Goal: Task Accomplishment & Management: Use online tool/utility

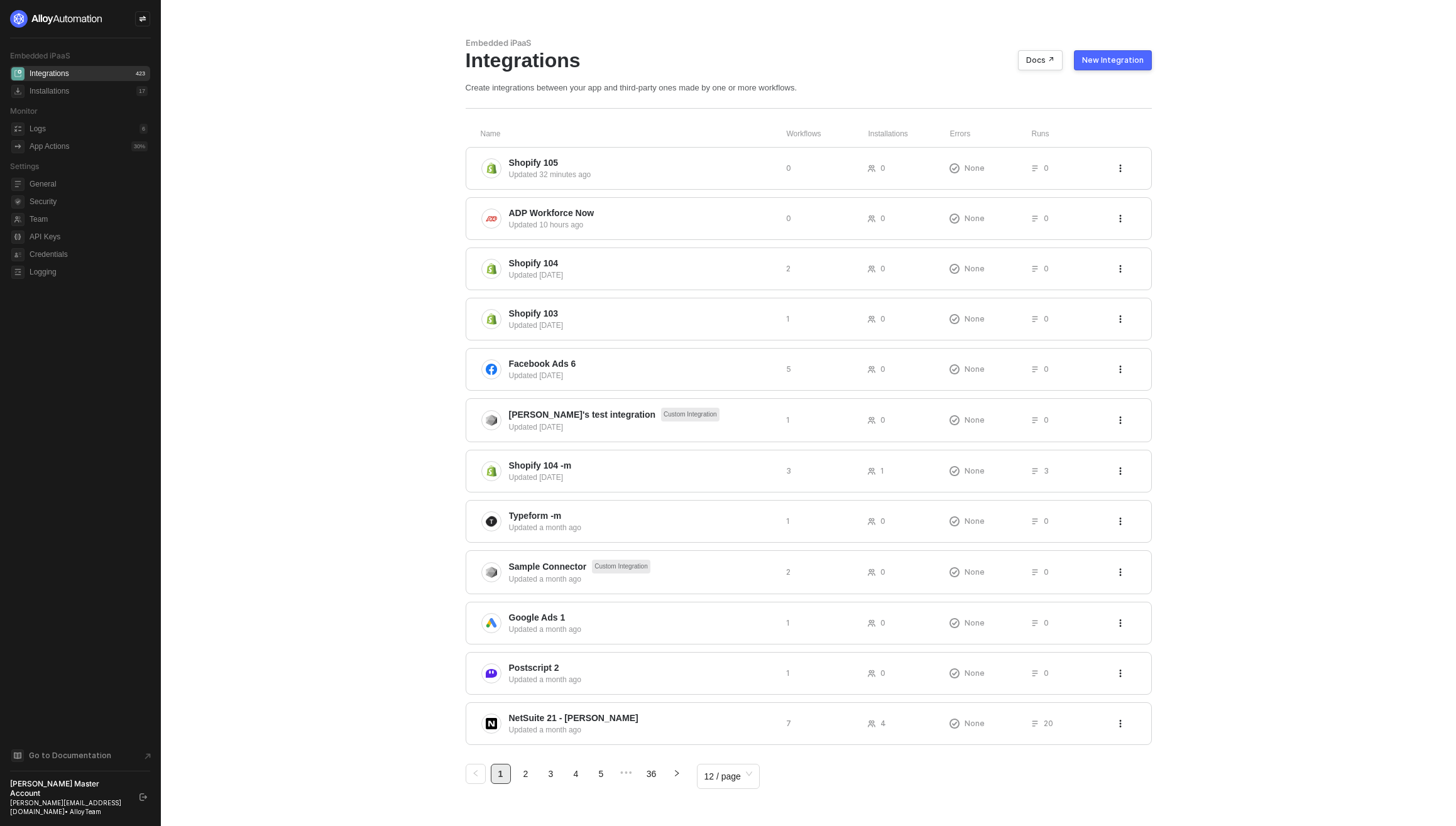
click at [1101, 59] on div "New Integration" at bounding box center [1113, 59] width 62 height 10
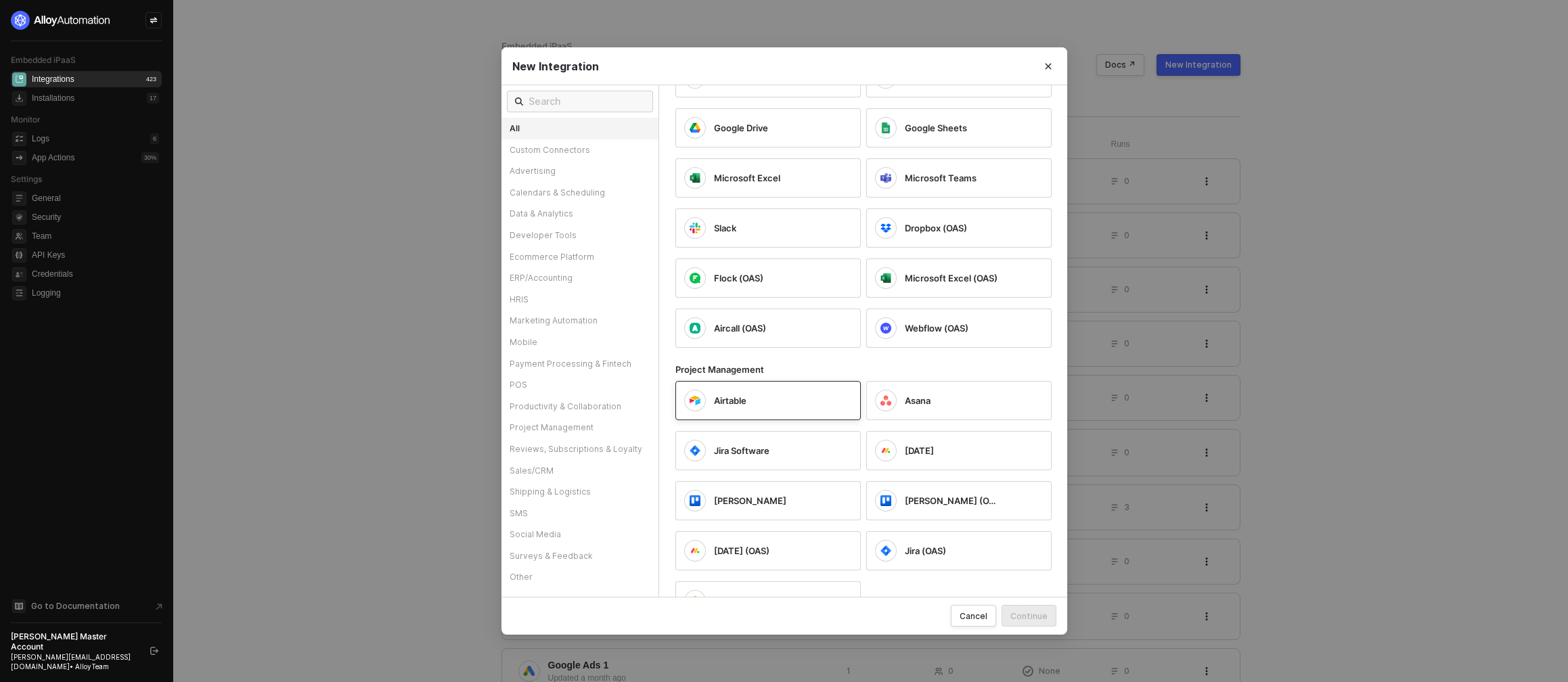
scroll to position [3854, 0]
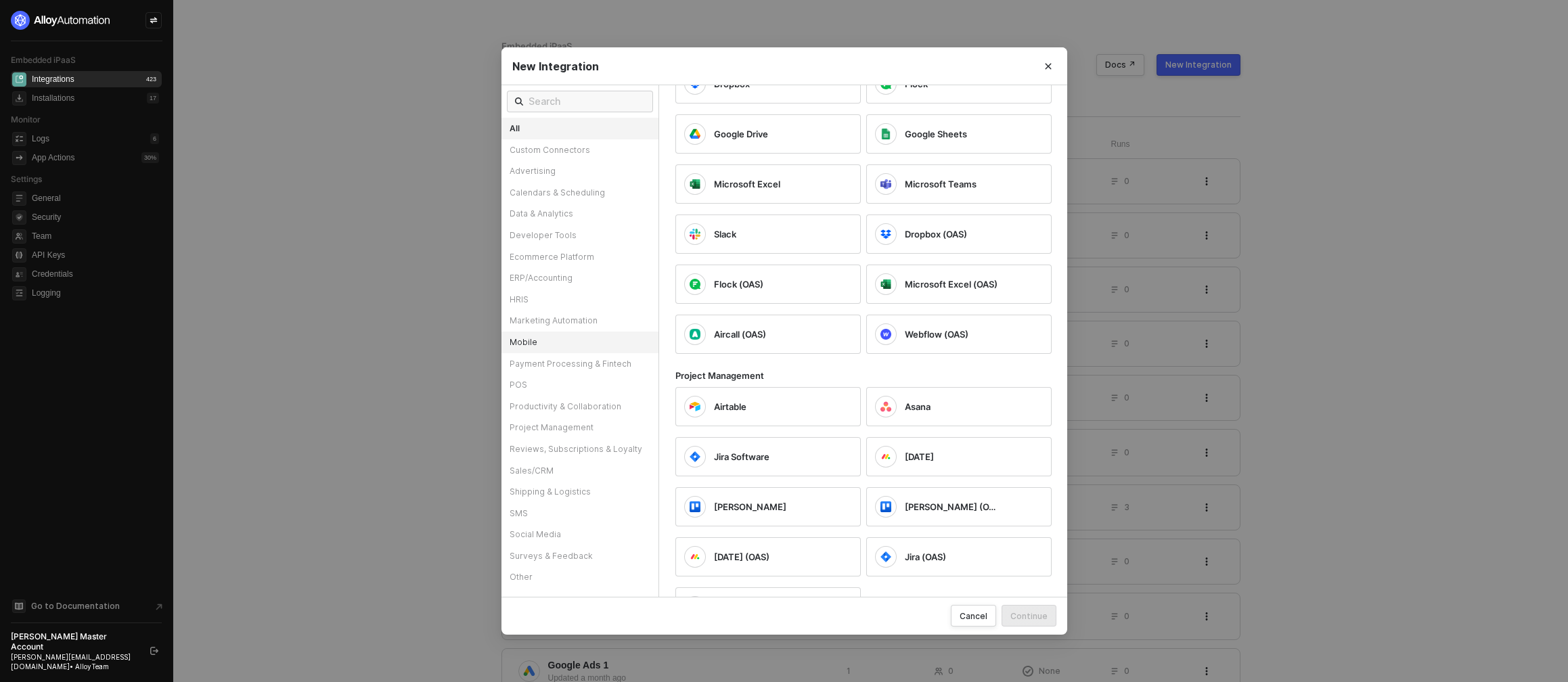
click at [549, 344] on div "Mobile" at bounding box center [580, 342] width 157 height 22
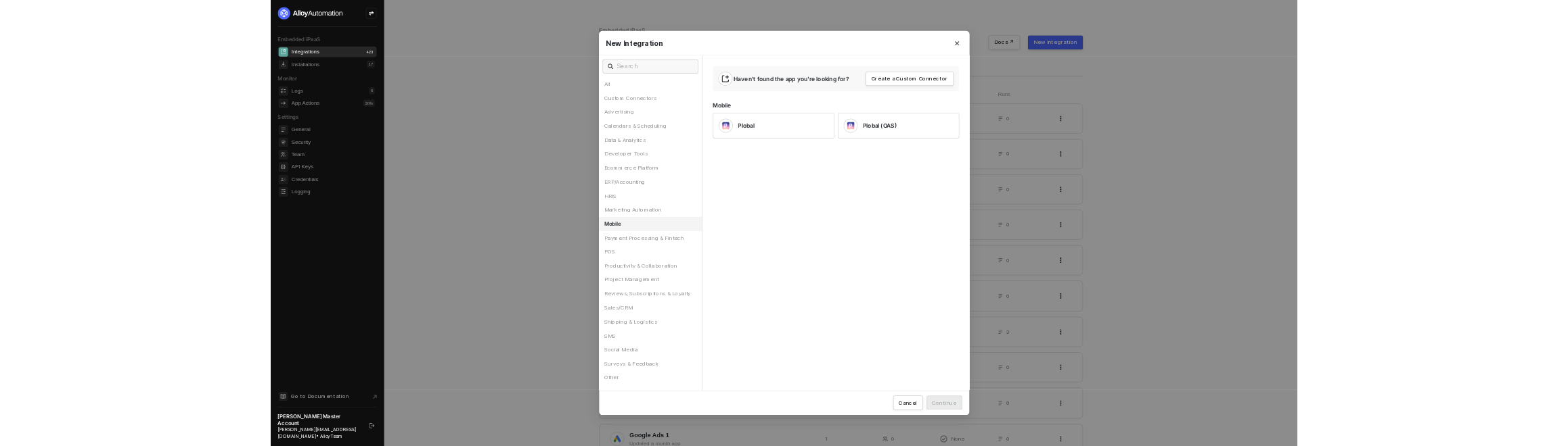
scroll to position [0, 0]
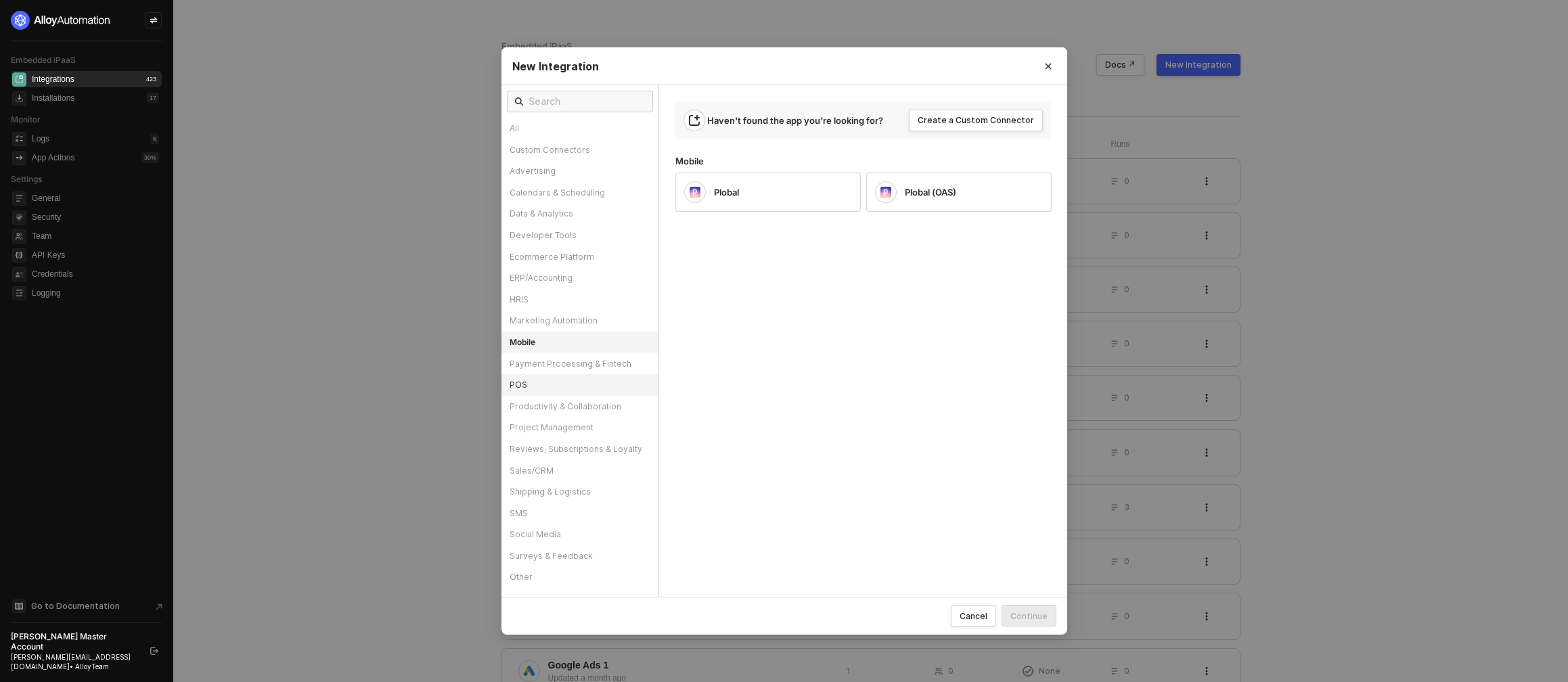
click at [567, 388] on div "POS" at bounding box center [580, 384] width 157 height 22
click at [611, 362] on div "Payment Processing & Fintech" at bounding box center [580, 363] width 157 height 22
click at [583, 301] on div "HRIS" at bounding box center [580, 300] width 157 height 22
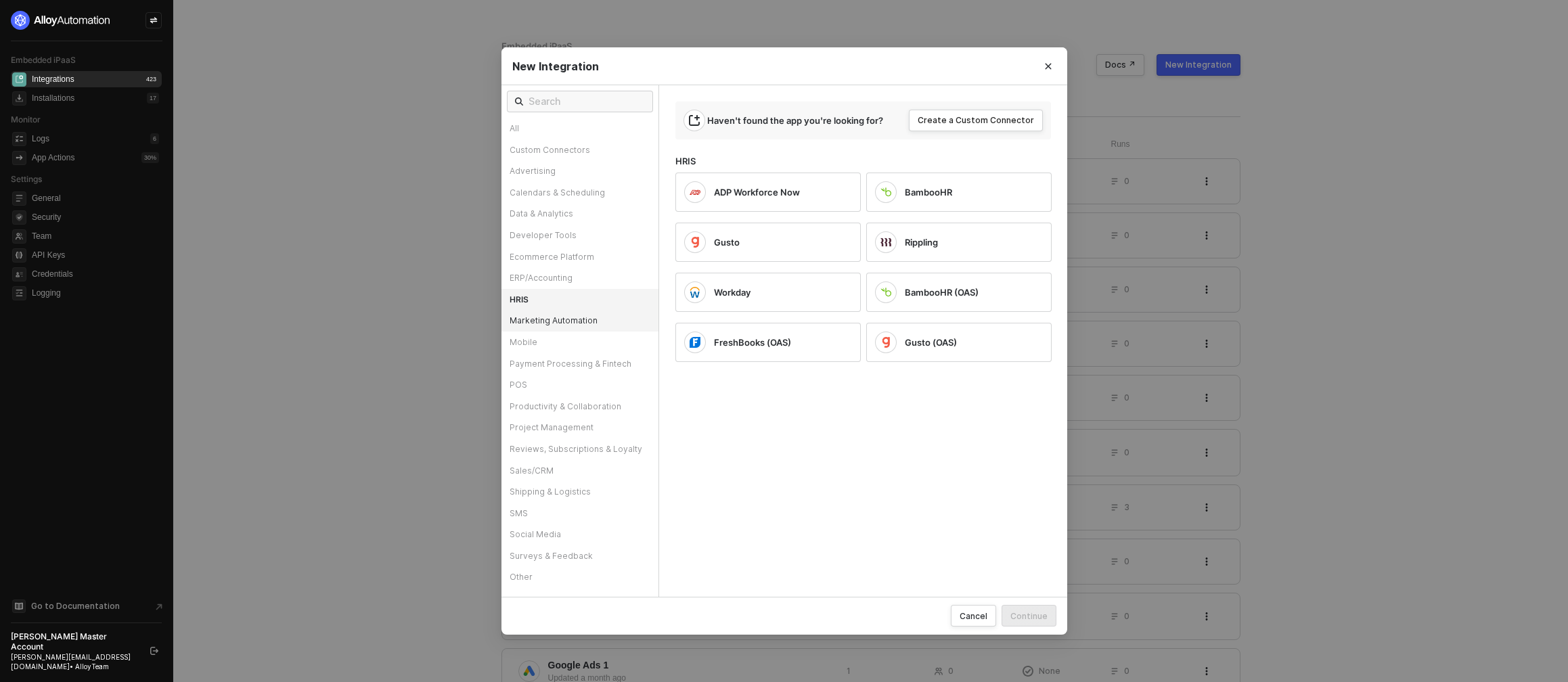
click at [591, 319] on div "Marketing Automation" at bounding box center [580, 320] width 157 height 22
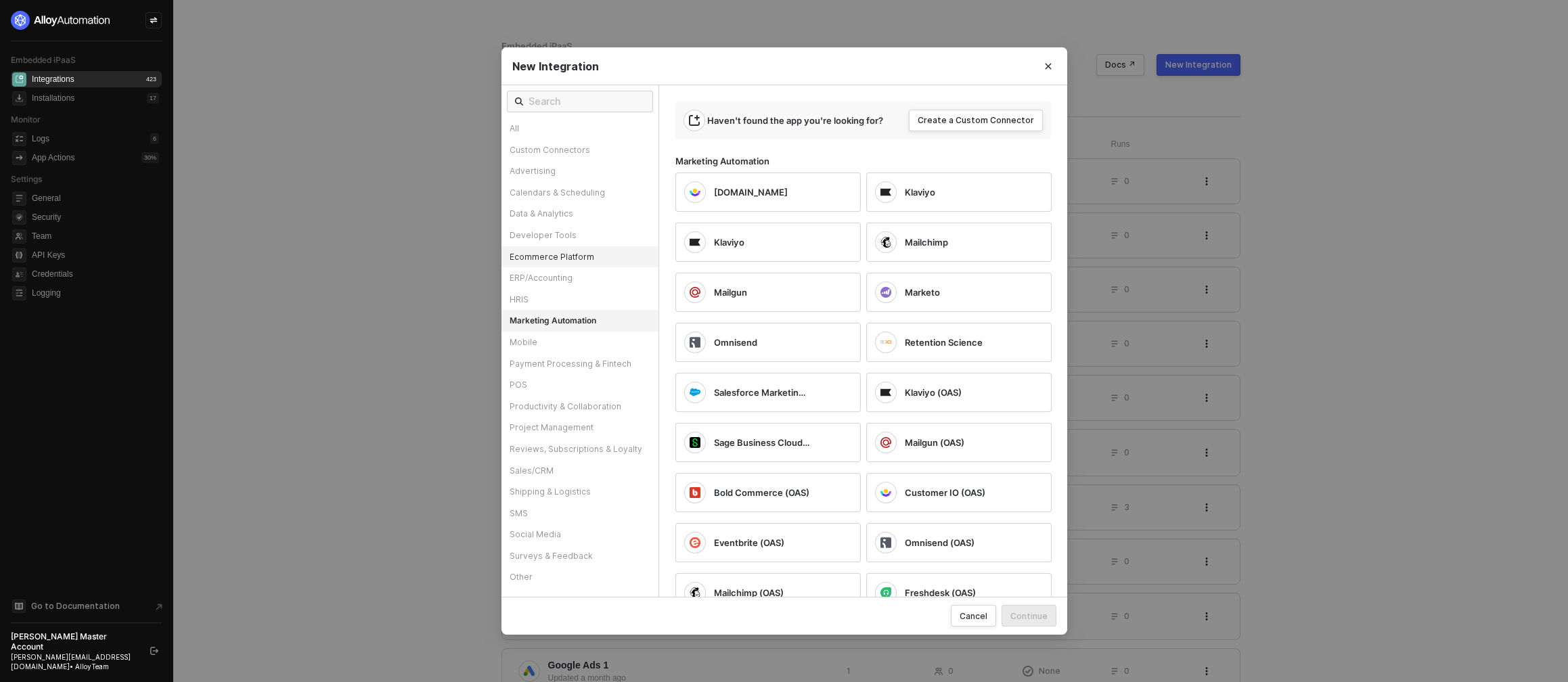
click at [582, 262] on div "Ecommerce Platform" at bounding box center [580, 257] width 157 height 22
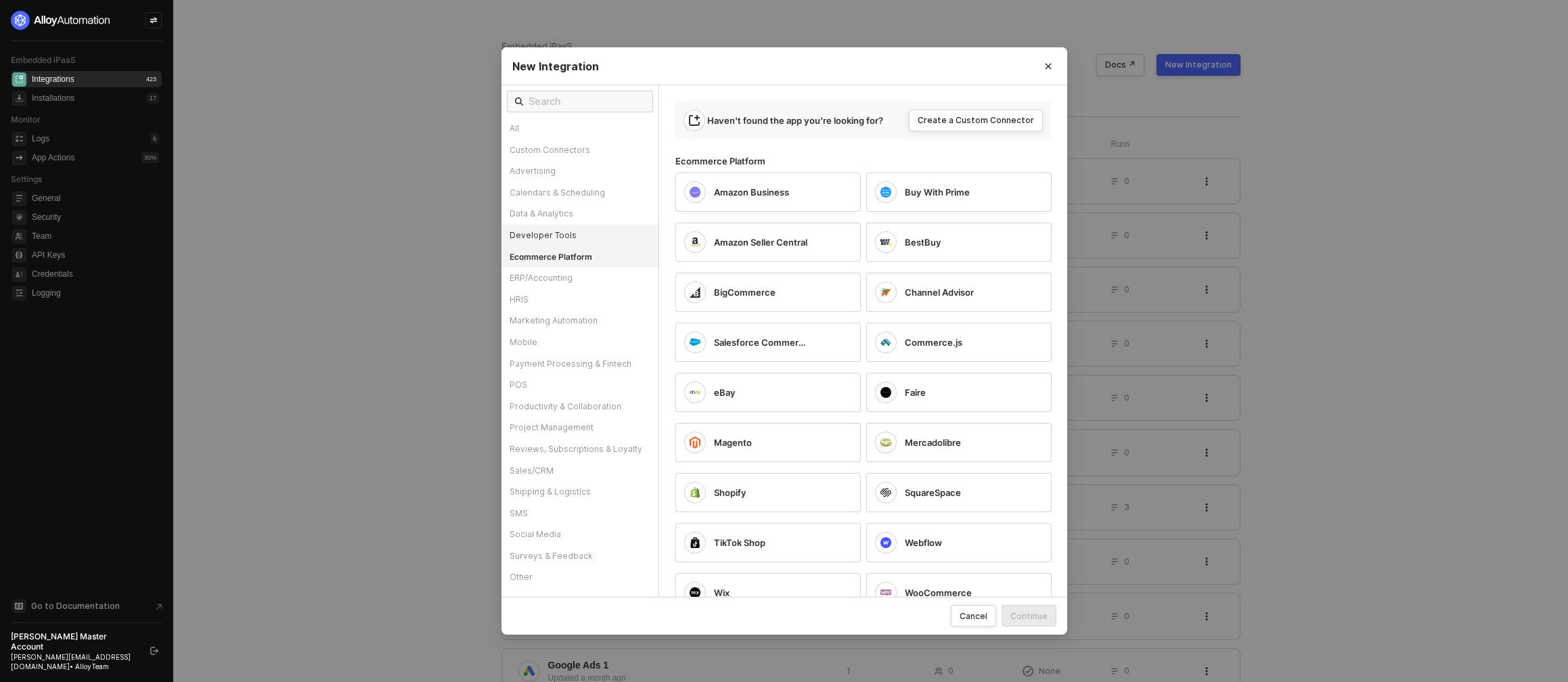
click at [584, 238] on div "Developer Tools" at bounding box center [580, 236] width 157 height 22
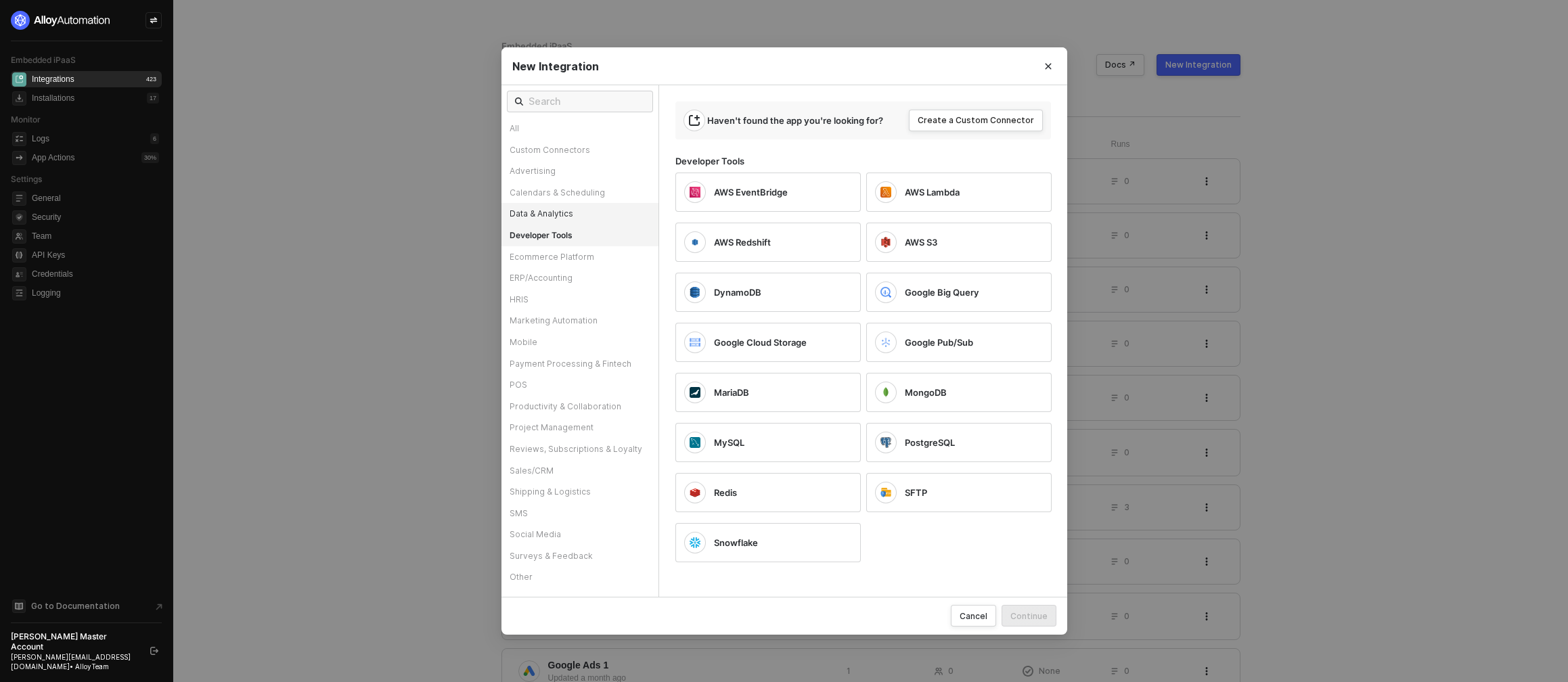
click at [586, 218] on div "Data & Analytics" at bounding box center [580, 214] width 157 height 22
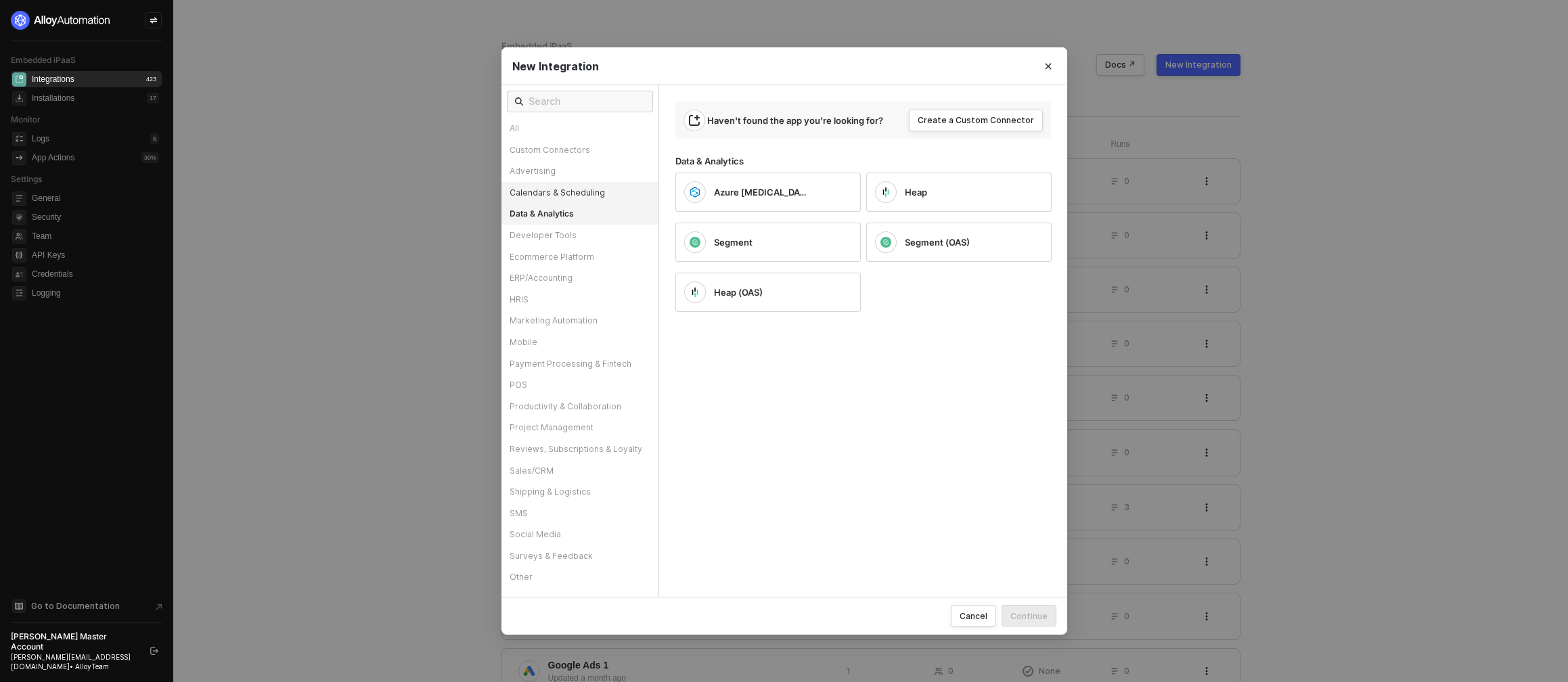
click at [595, 193] on div "Calendars & Scheduling" at bounding box center [580, 193] width 157 height 22
click at [612, 175] on div "Advertising" at bounding box center [580, 171] width 157 height 22
click at [601, 147] on div "Custom Connectors" at bounding box center [580, 150] width 157 height 22
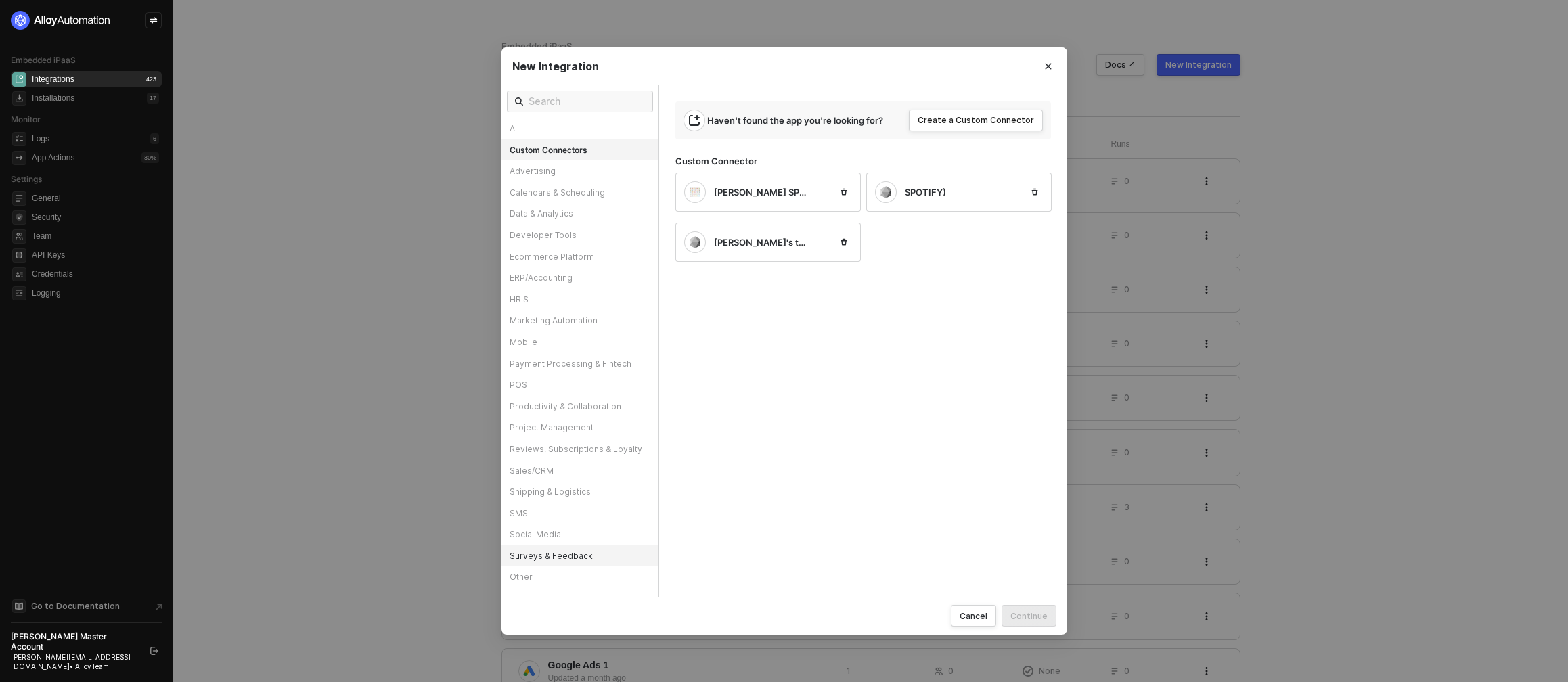
click at [595, 556] on div "Surveys & Feedback" at bounding box center [580, 556] width 157 height 22
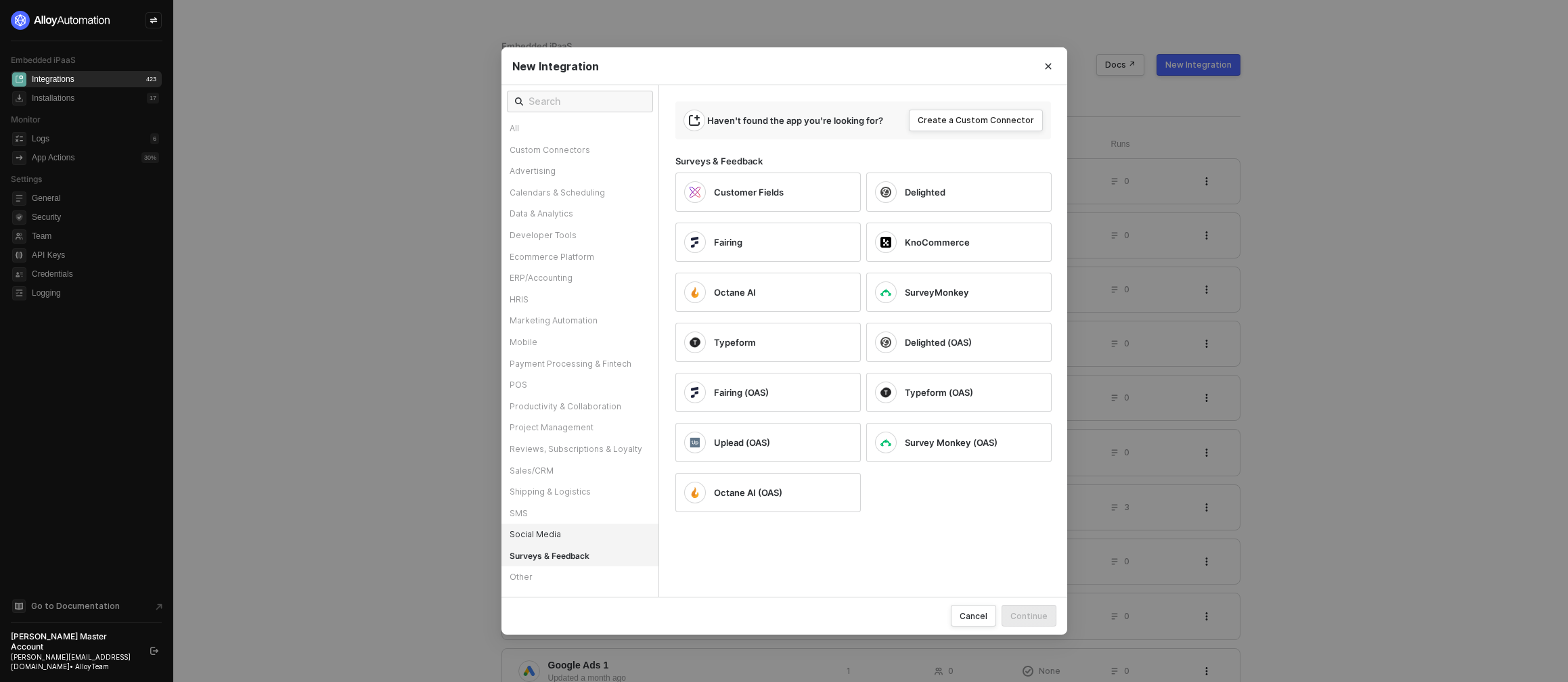
click at [596, 528] on div "Social Media" at bounding box center [580, 534] width 157 height 22
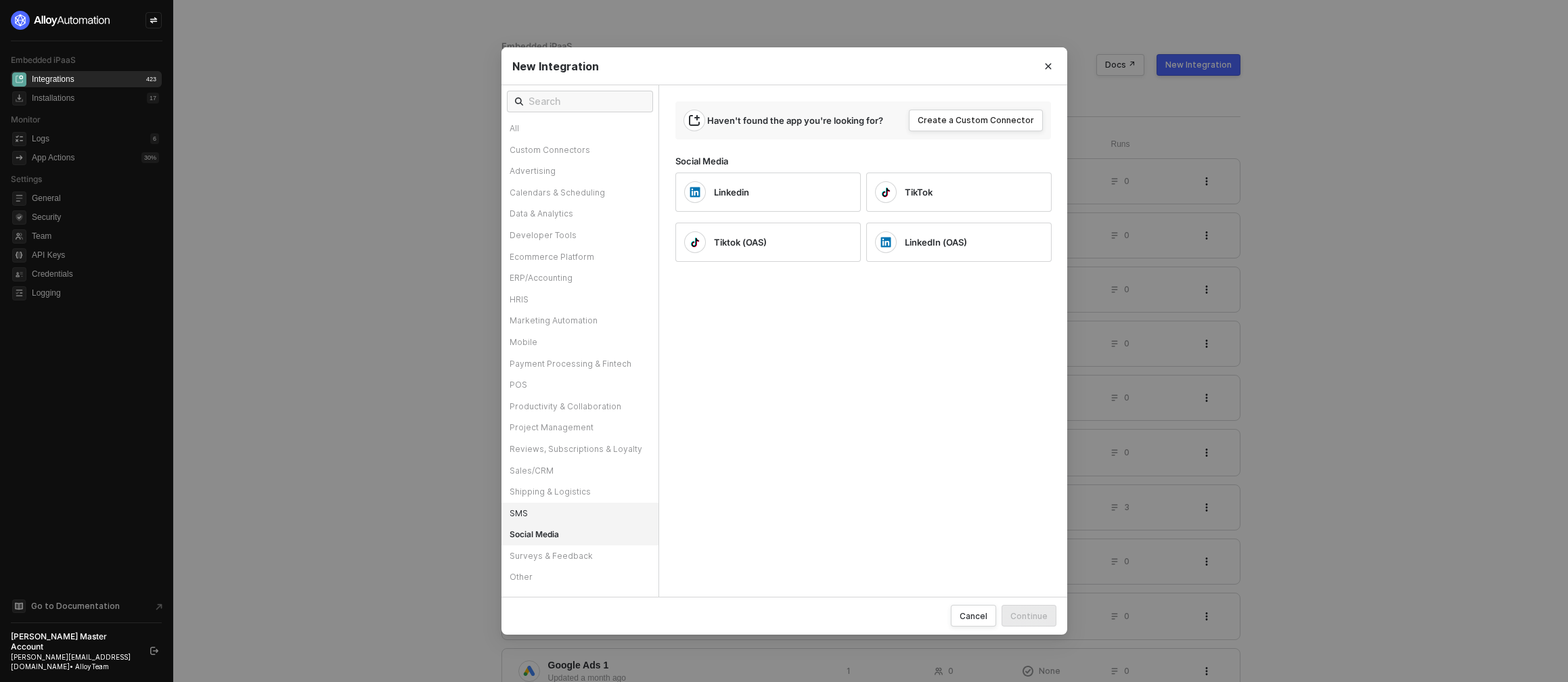
click at [603, 513] on div "SMS" at bounding box center [580, 513] width 157 height 22
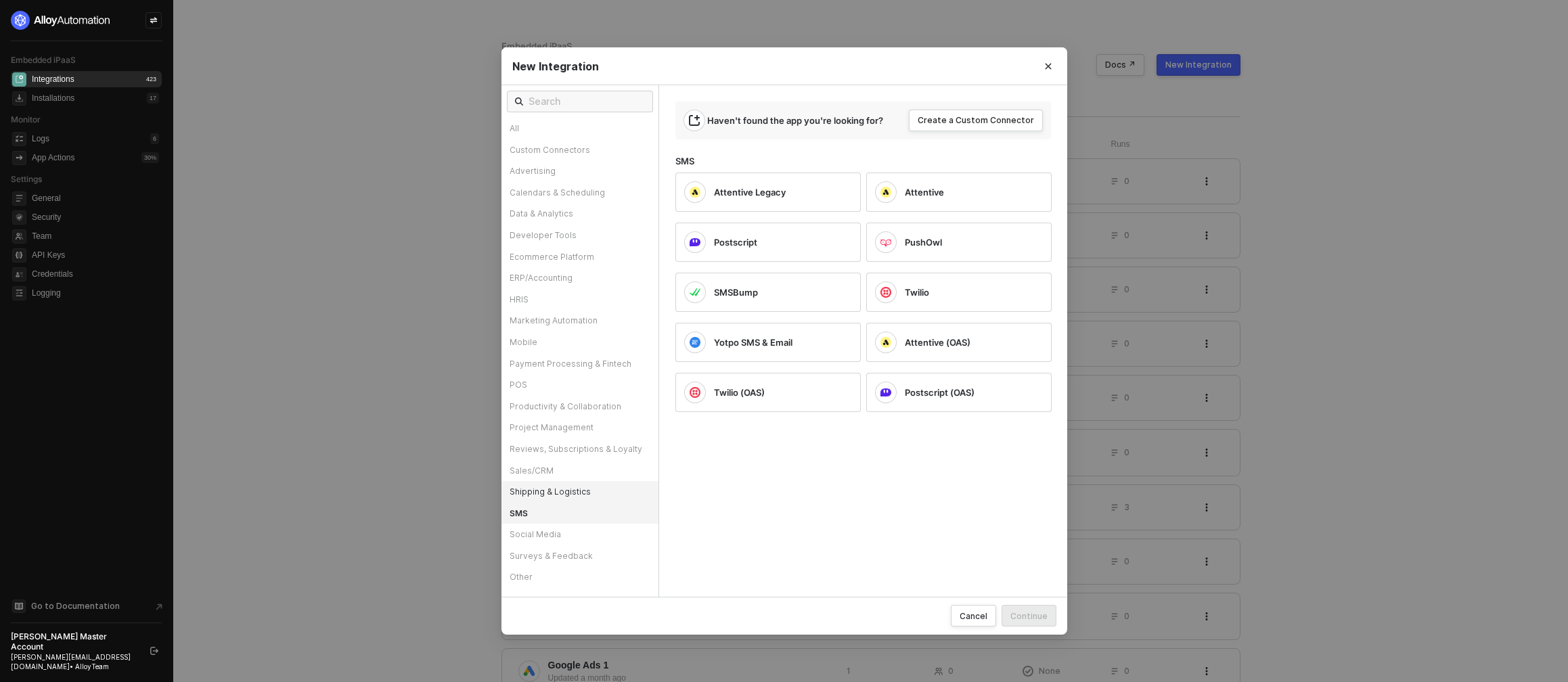
click at [618, 496] on div "Shipping & Logistics" at bounding box center [580, 492] width 157 height 22
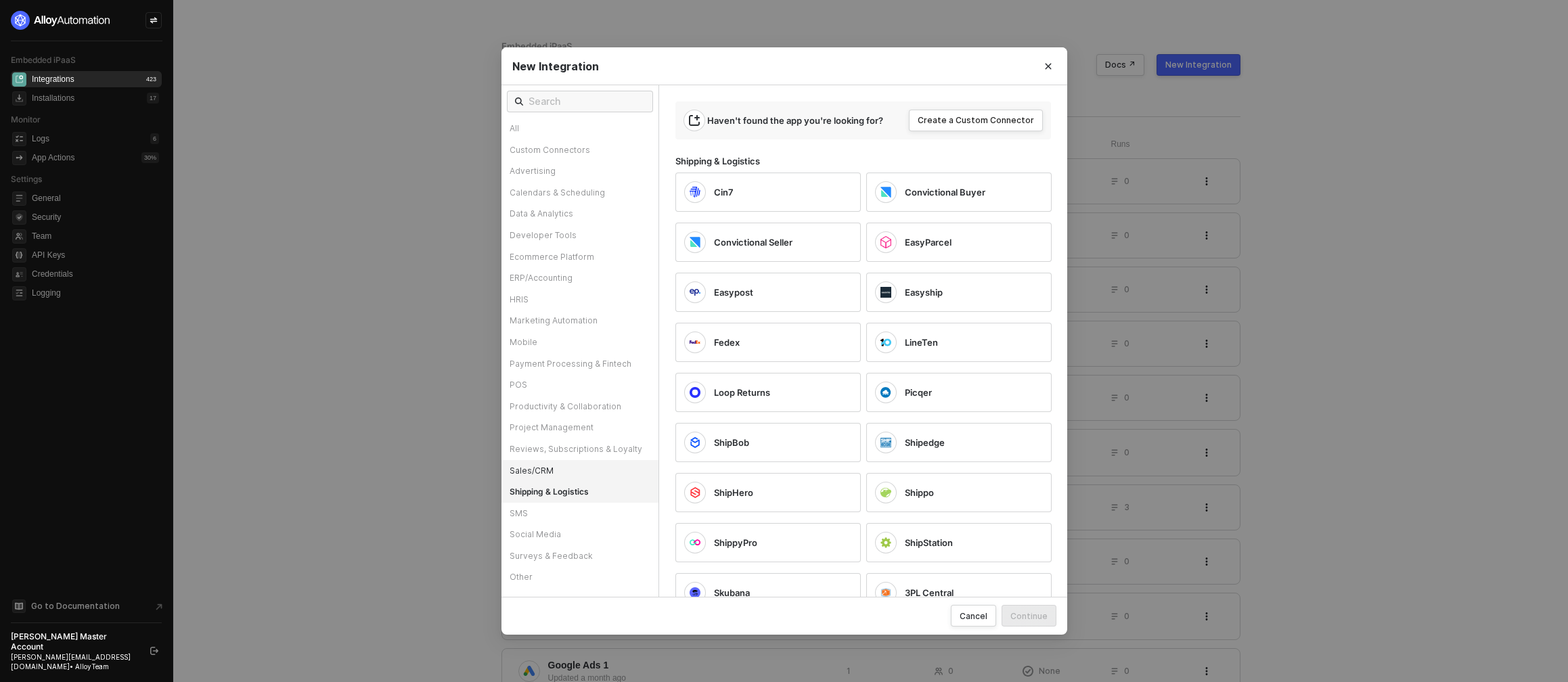
click at [603, 467] on div "Sales/CRM" at bounding box center [580, 471] width 157 height 22
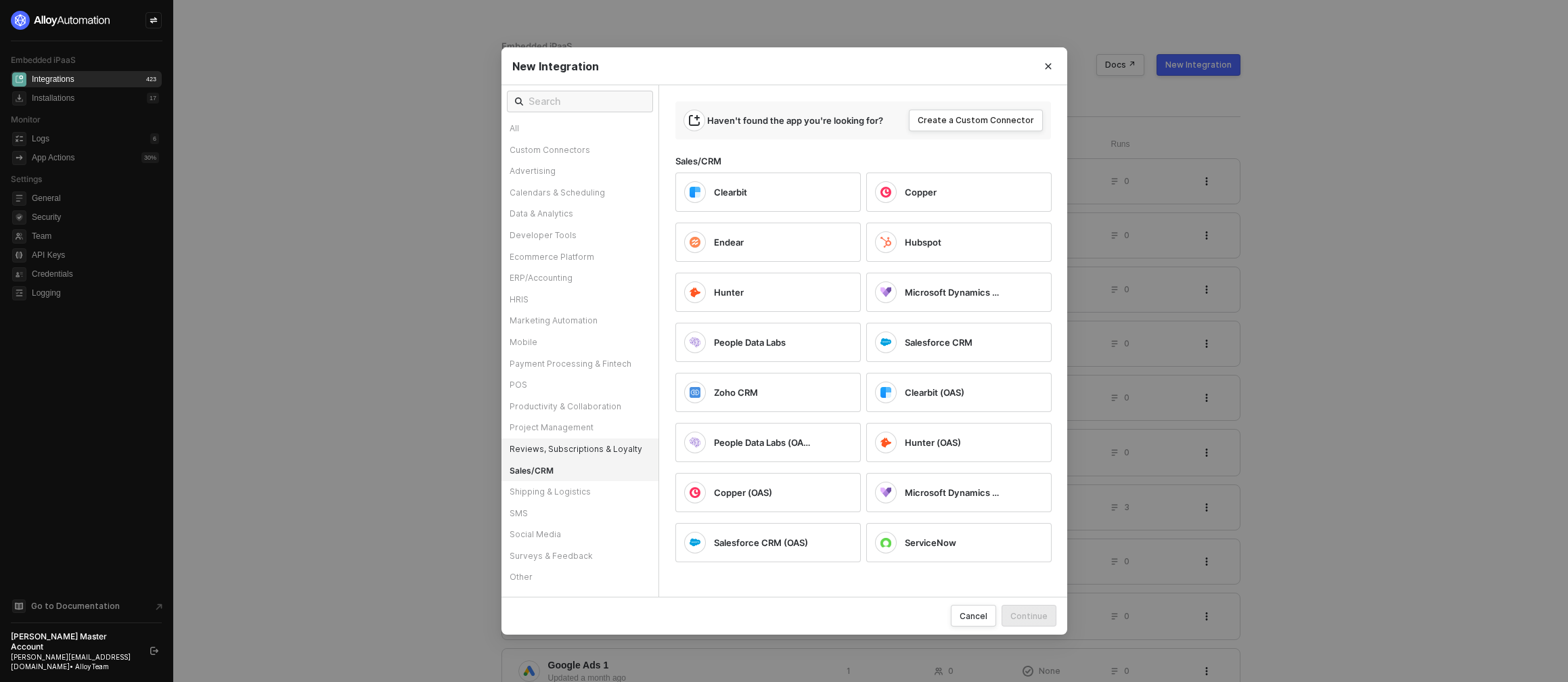
click at [618, 445] on div "Reviews, Subscriptions & Loyalty" at bounding box center [580, 449] width 157 height 22
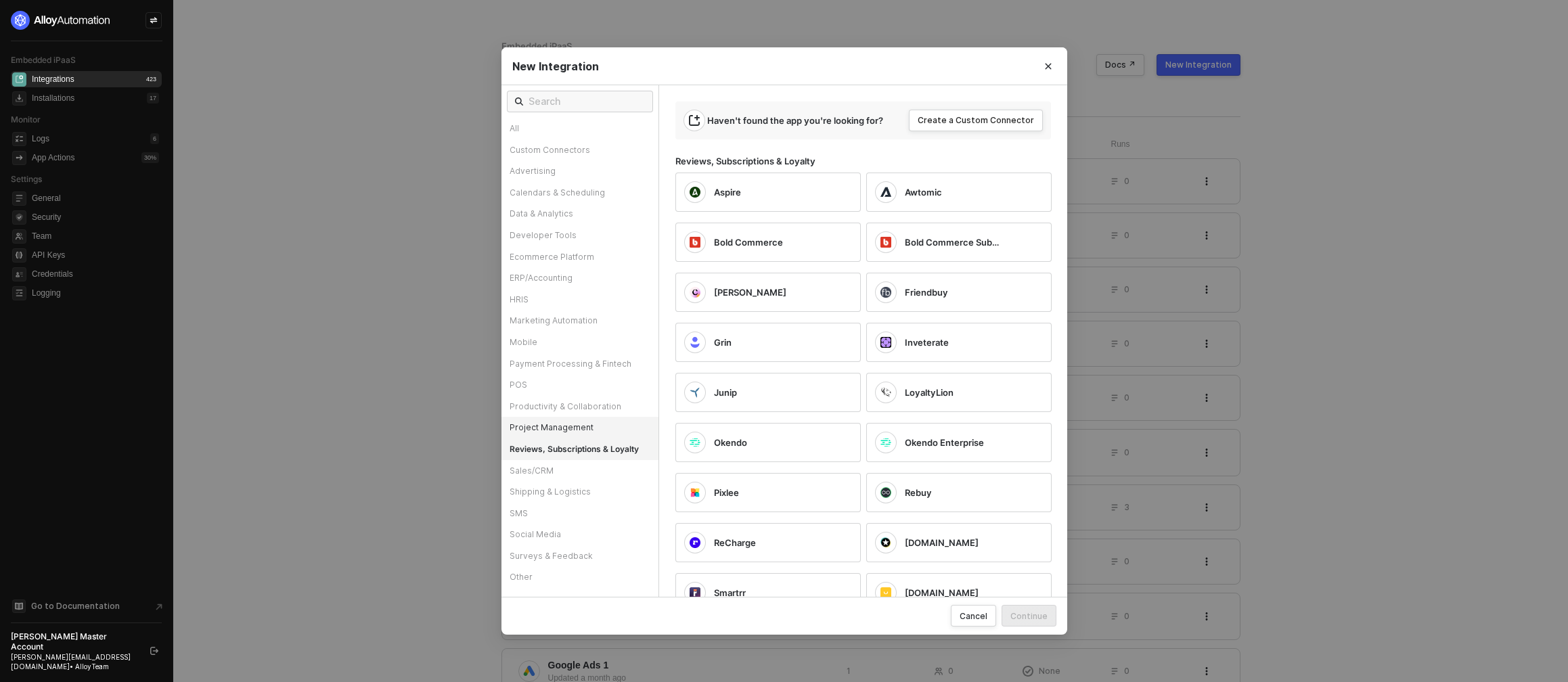
click at [603, 428] on div "Project Management" at bounding box center [580, 427] width 157 height 22
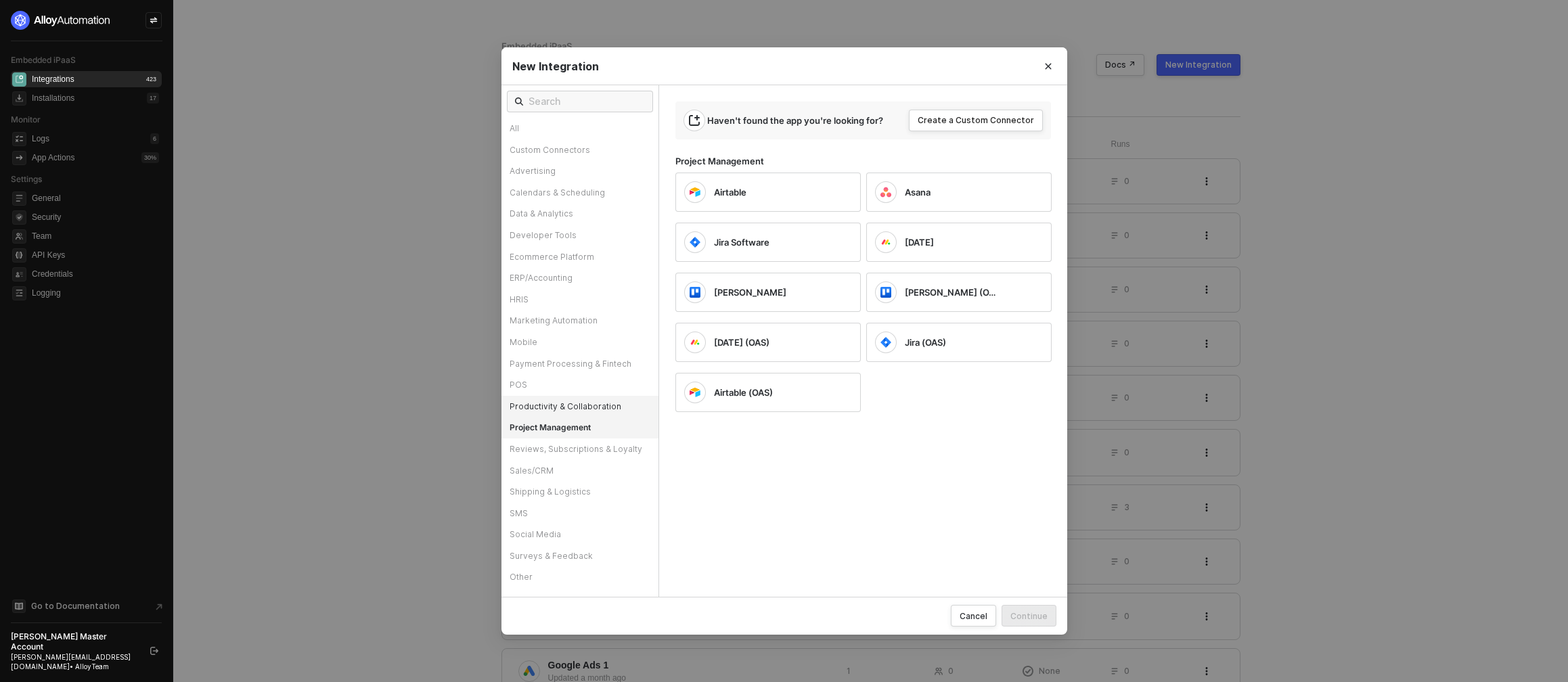
click at [619, 407] on div "Productivity & Collaboration" at bounding box center [580, 406] width 157 height 22
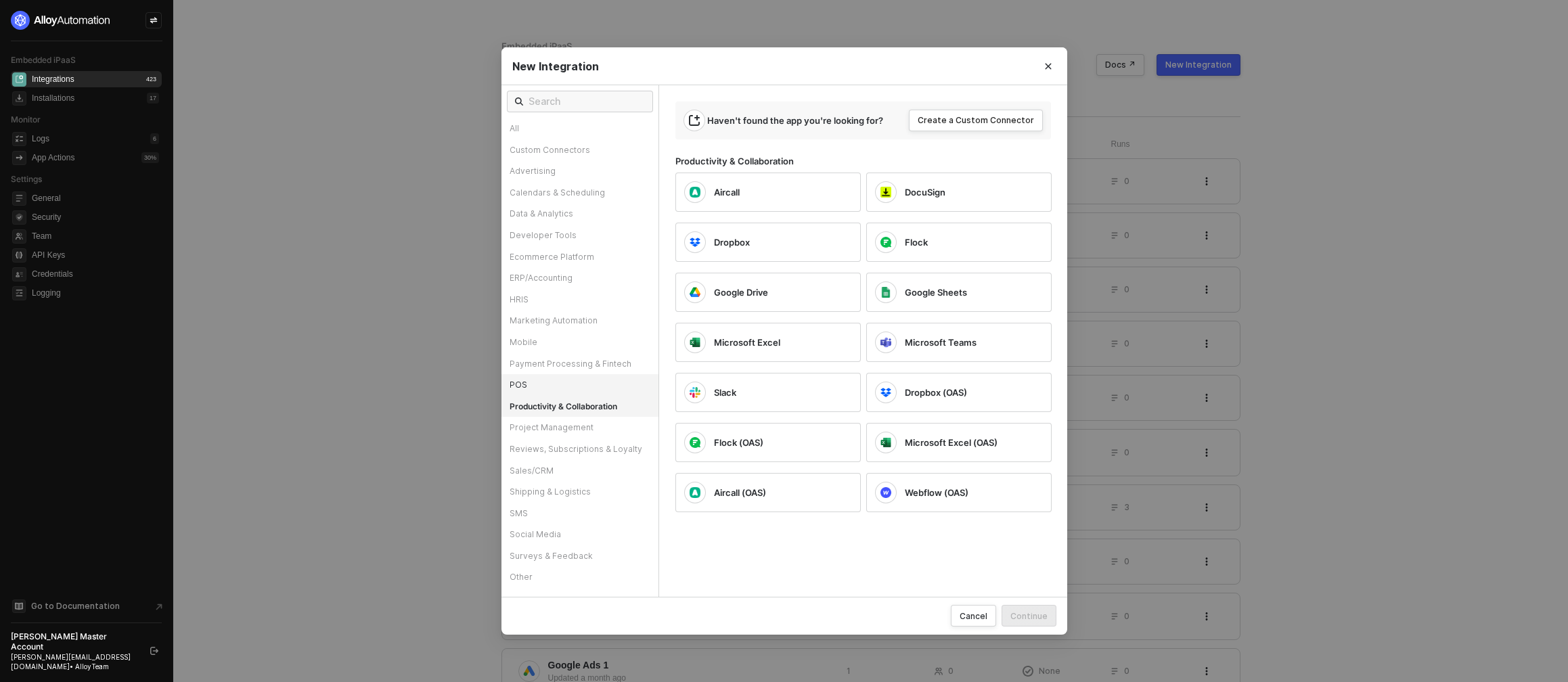
click at [608, 388] on div "POS" at bounding box center [580, 384] width 157 height 22
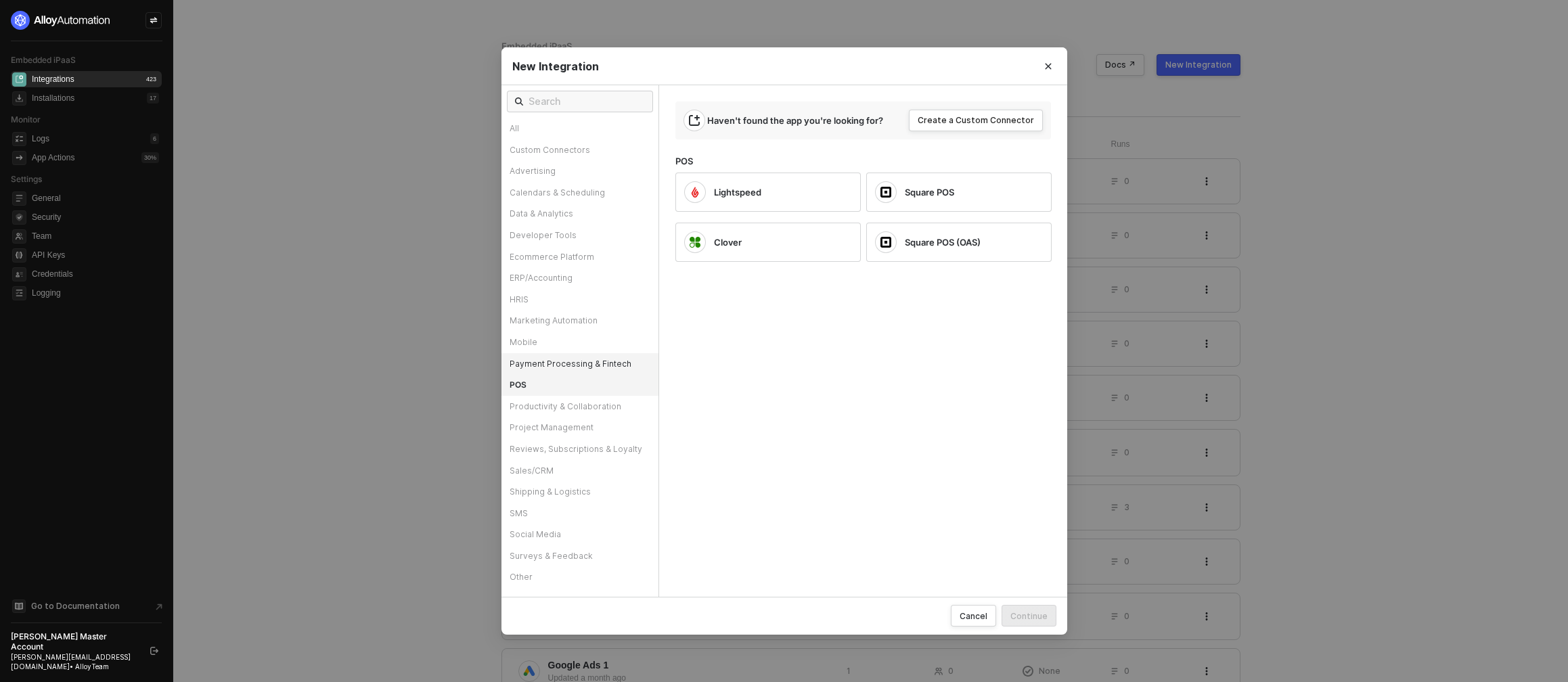
click at [621, 372] on div "Payment Processing & Fintech" at bounding box center [580, 363] width 157 height 22
click at [617, 389] on div "POS" at bounding box center [580, 384] width 157 height 22
click at [753, 198] on div "Lightspeed" at bounding box center [757, 192] width 146 height 22
click at [819, 188] on div "Lightspeed" at bounding box center [773, 192] width 116 height 12
click at [561, 369] on div "Payment Processing & Fintech" at bounding box center [580, 363] width 157 height 22
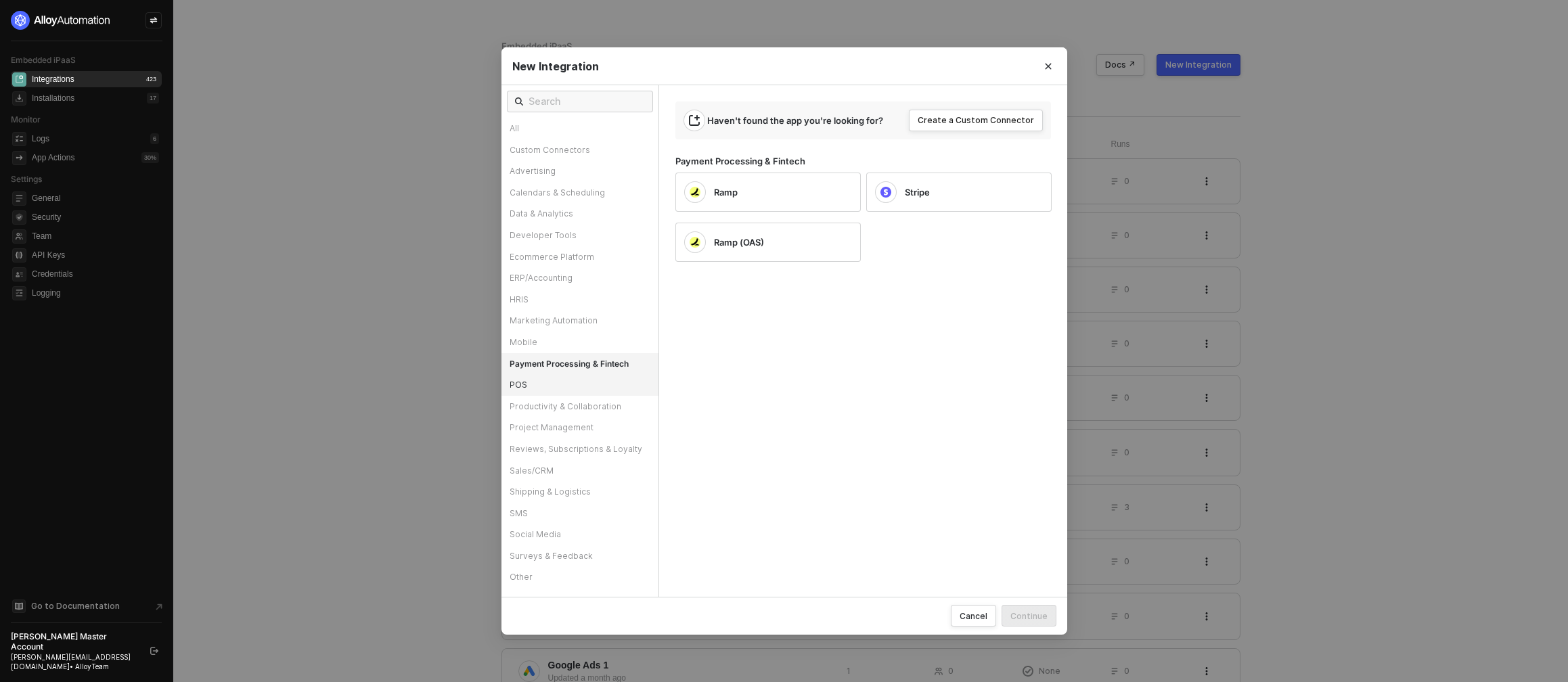
click at [564, 383] on div "POS" at bounding box center [580, 384] width 157 height 22
click at [622, 323] on div "Marketing Automation" at bounding box center [580, 320] width 157 height 22
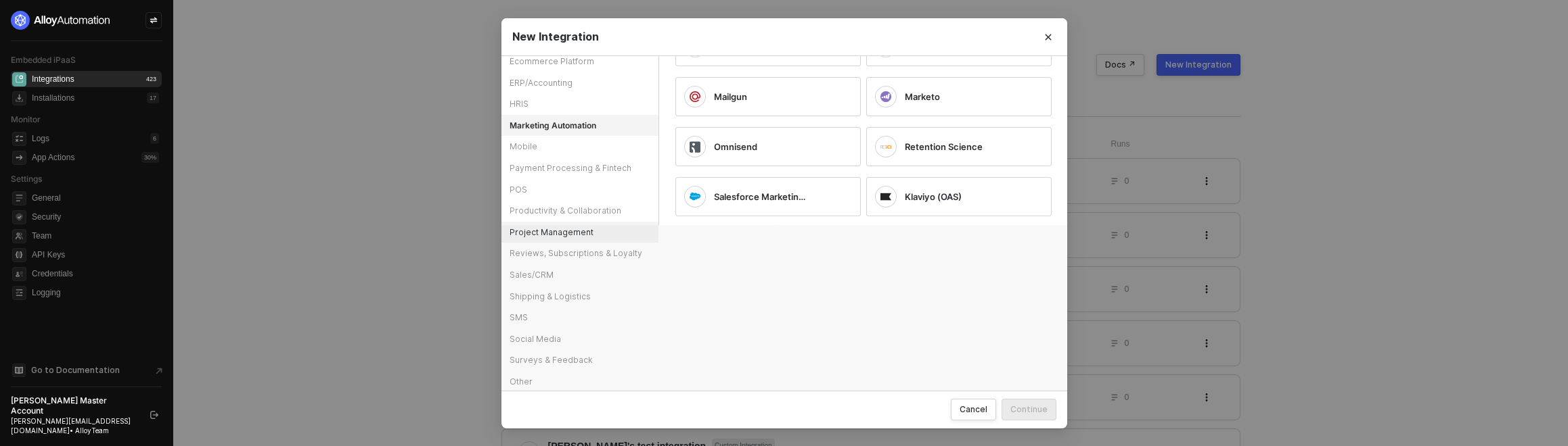
scroll to position [168, 0]
click at [545, 371] on div "Other" at bounding box center [580, 379] width 157 height 22
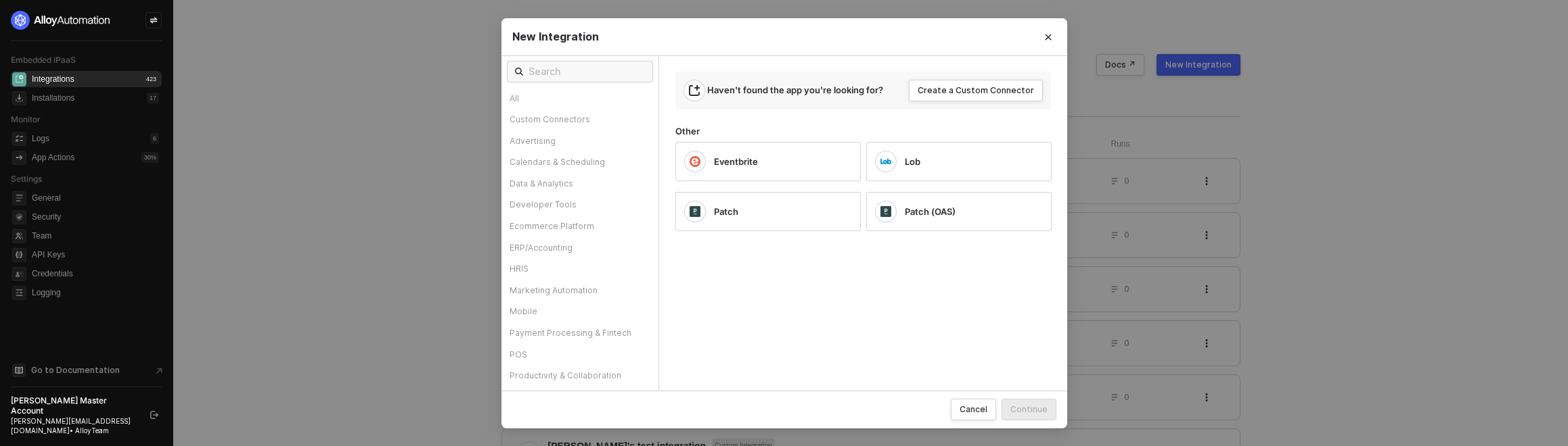
scroll to position [0, 0]
click at [574, 130] on div "Custom Connectors" at bounding box center [580, 120] width 157 height 22
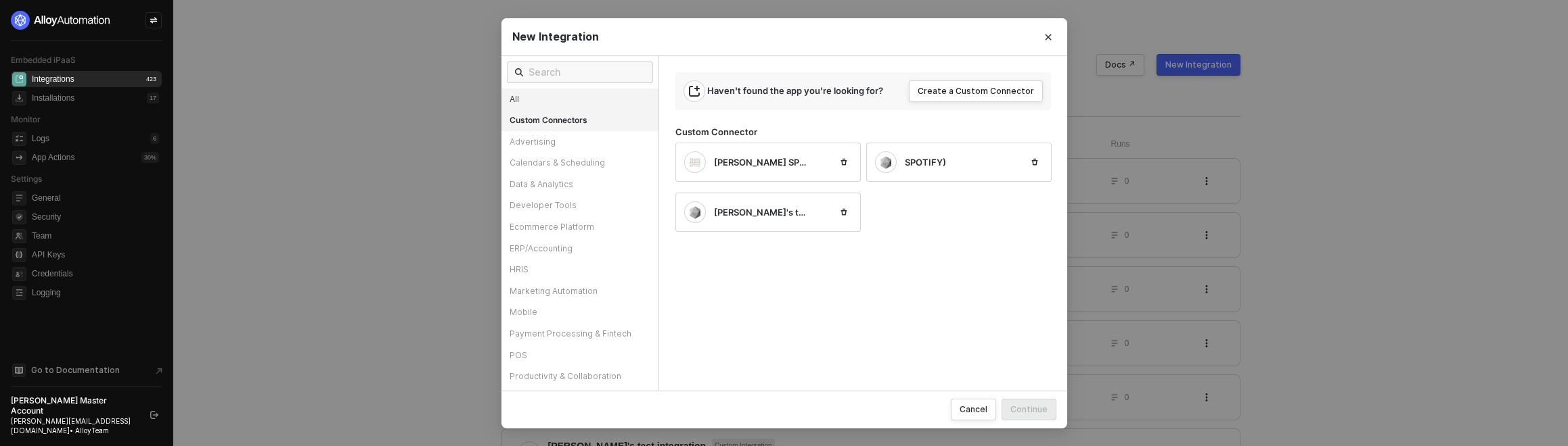
click at [572, 105] on div "All" at bounding box center [580, 99] width 157 height 22
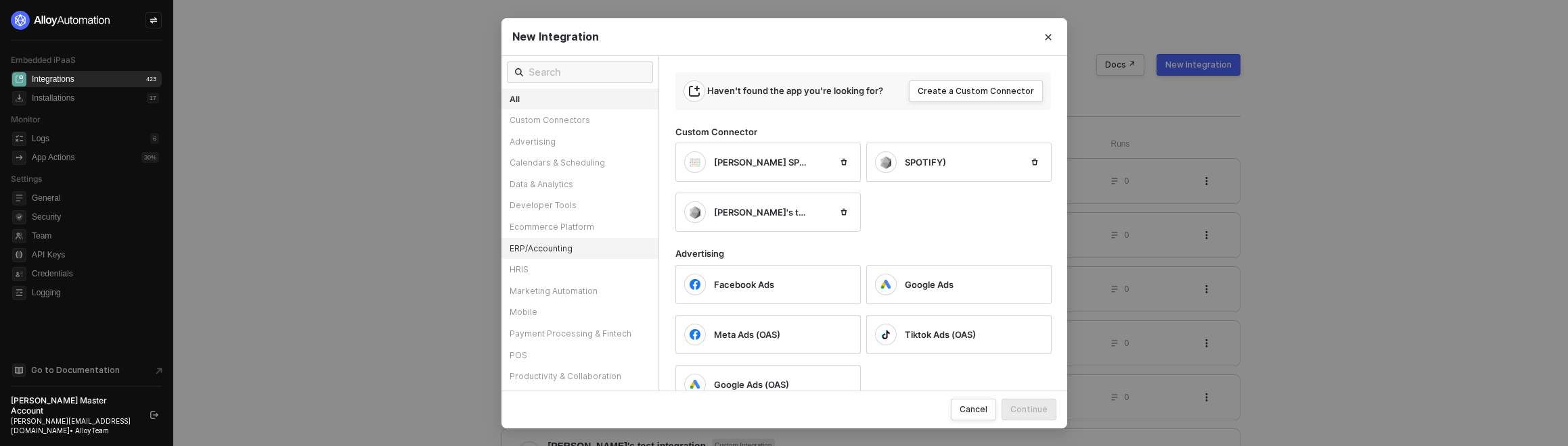
click at [590, 248] on div "ERP/Accounting" at bounding box center [580, 249] width 157 height 22
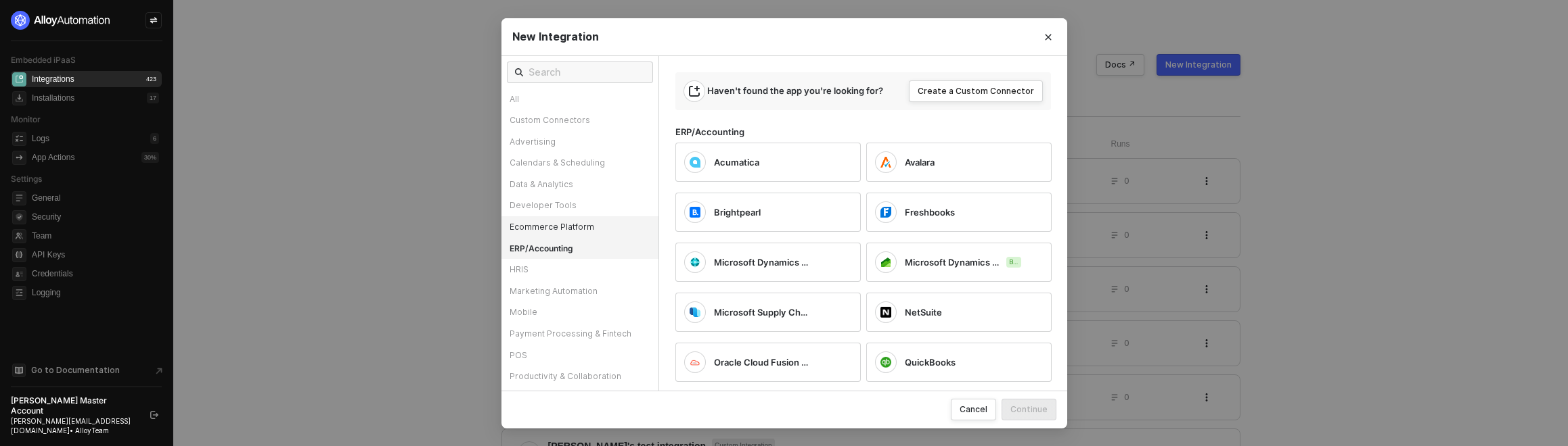
click at [593, 232] on div "Ecommerce Platform" at bounding box center [580, 227] width 157 height 22
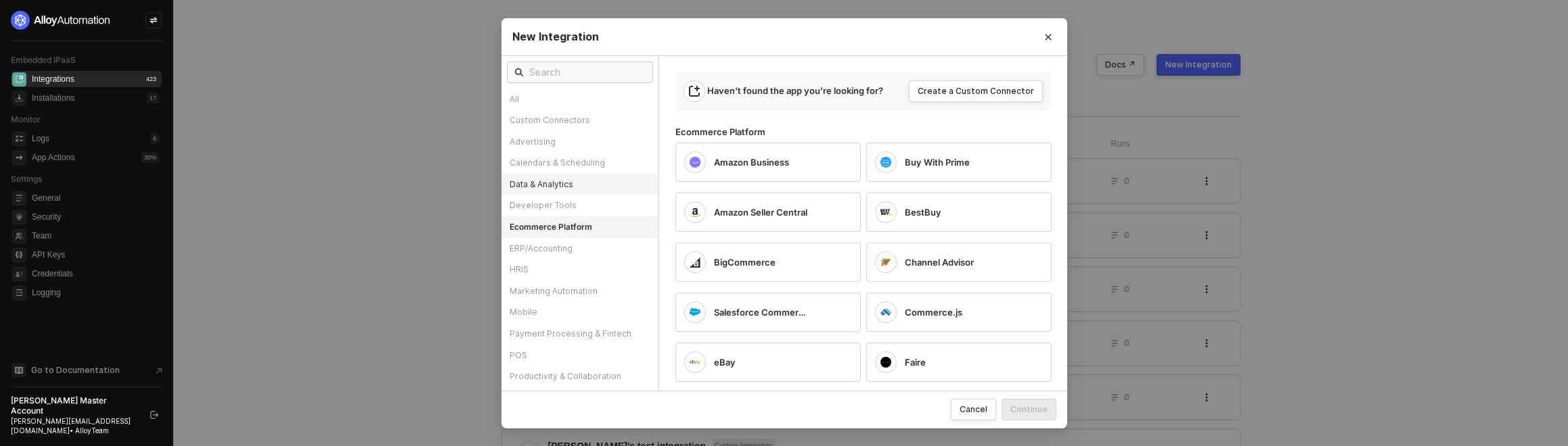
click at [601, 185] on div "Data & Analytics" at bounding box center [580, 184] width 157 height 22
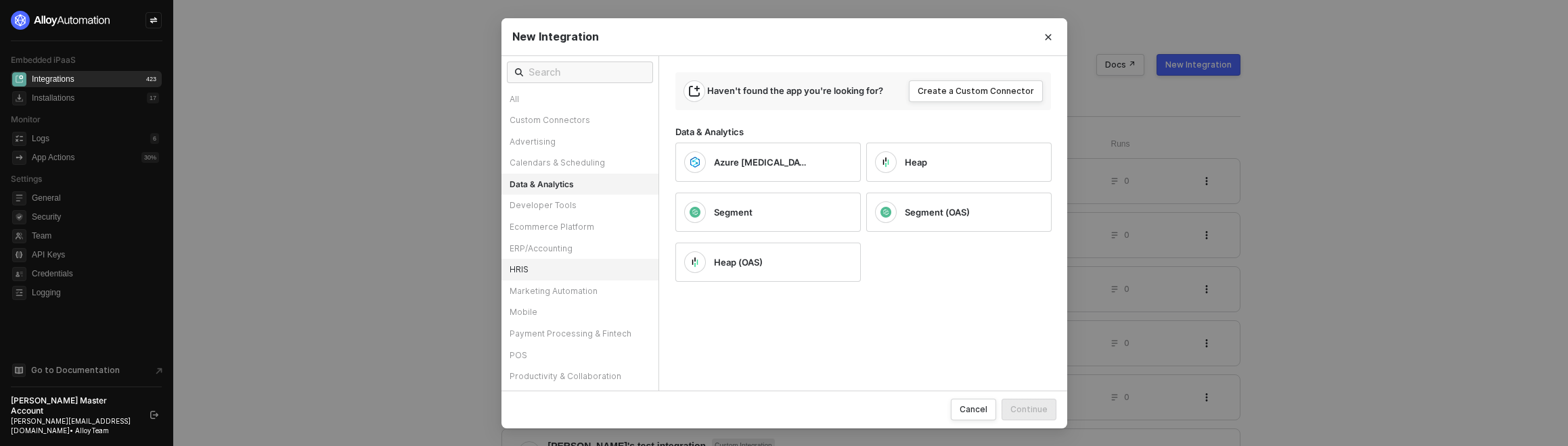
click at [621, 276] on div "HRIS" at bounding box center [580, 270] width 157 height 22
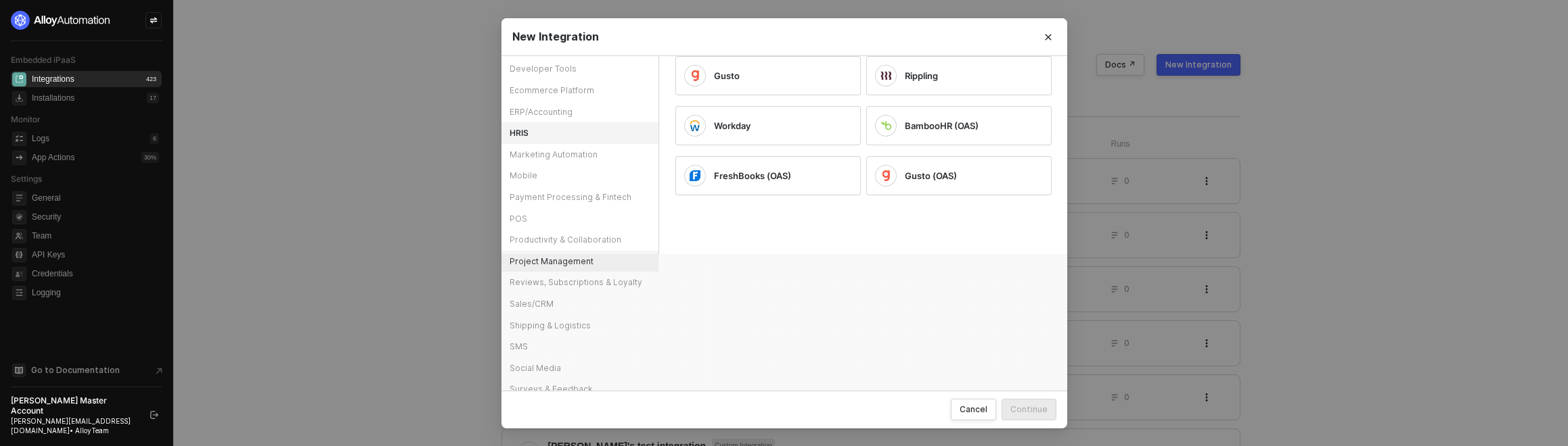
scroll to position [138, 0]
click at [591, 221] on div "POS" at bounding box center [580, 217] width 157 height 22
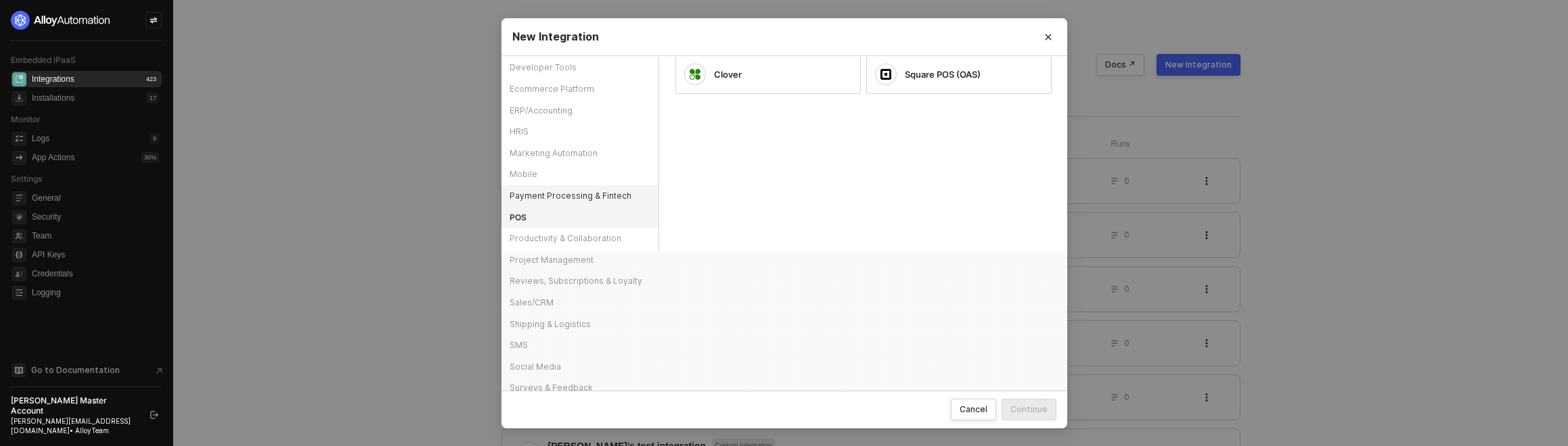
click at [599, 200] on div "Payment Processing & Fintech" at bounding box center [580, 195] width 157 height 22
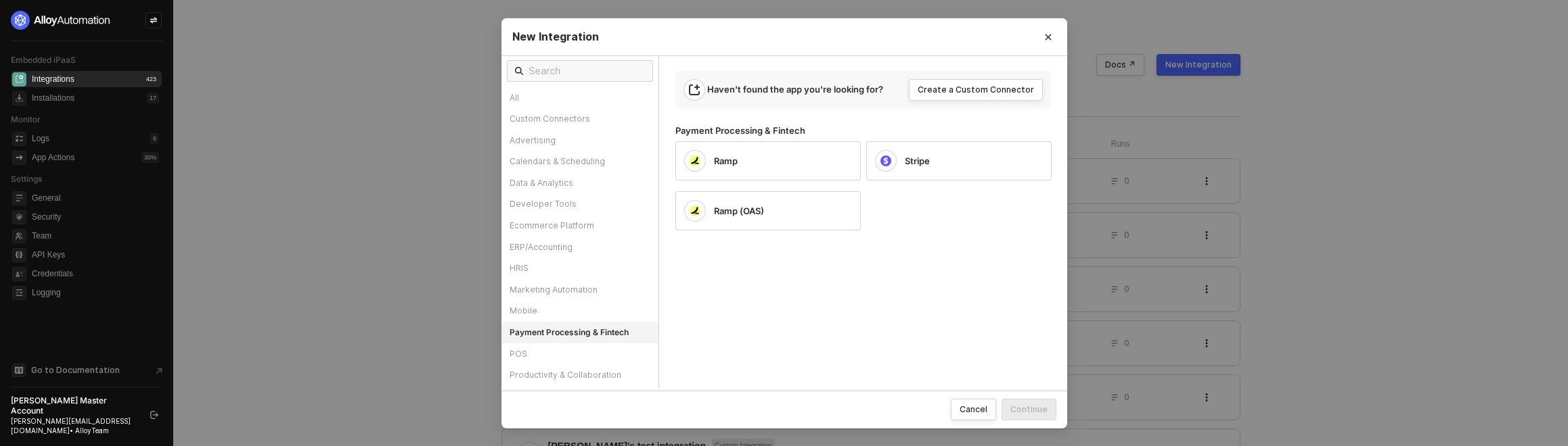
scroll to position [0, 0]
click at [615, 313] on div "Mobile" at bounding box center [580, 313] width 157 height 22
